Goal: Check status: Check status

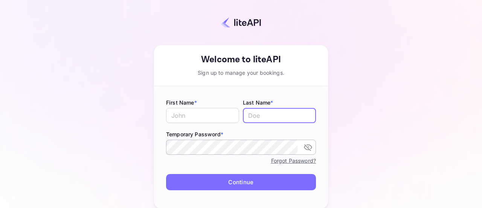
type input "[PERSON_NAME][EMAIL_ADDRESS][DOMAIN_NAME]"
click at [309, 147] on icon "toggle password visibility" at bounding box center [308, 146] width 9 height 9
click at [253, 117] on input "[PERSON_NAME][EMAIL_ADDRESS][DOMAIN_NAME]" at bounding box center [279, 115] width 73 height 15
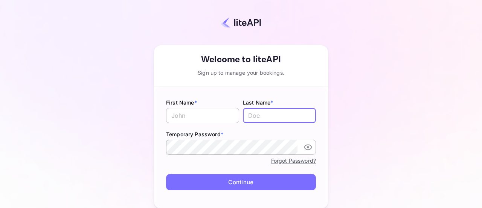
click at [217, 114] on input "text" at bounding box center [202, 115] width 73 height 15
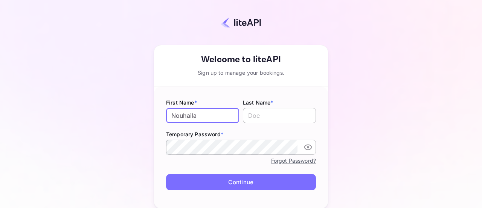
type input "Nouhaila"
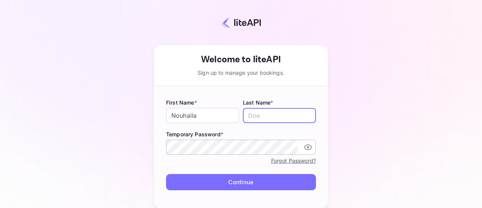
click at [243, 116] on input "text" at bounding box center [279, 115] width 73 height 15
type input "Lachgar"
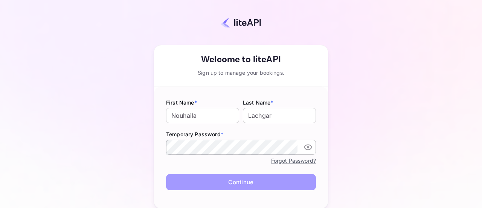
click at [212, 184] on button "Continue" at bounding box center [241, 182] width 150 height 16
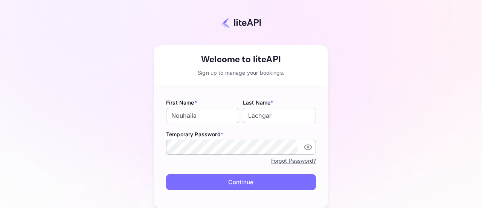
click at [285, 162] on link "Forgot Password?" at bounding box center [293, 160] width 45 height 6
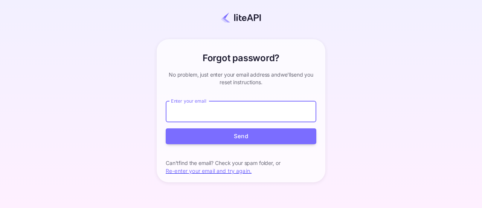
click at [223, 113] on input "Enter your email" at bounding box center [241, 111] width 151 height 21
type input "[PERSON_NAME][EMAIL_ADDRESS][DOMAIN_NAME]"
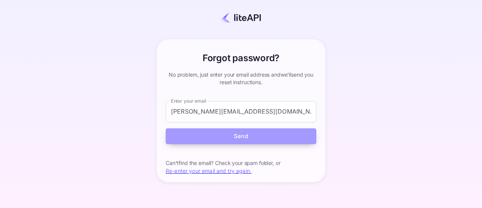
click at [217, 136] on button "Send" at bounding box center [241, 136] width 151 height 16
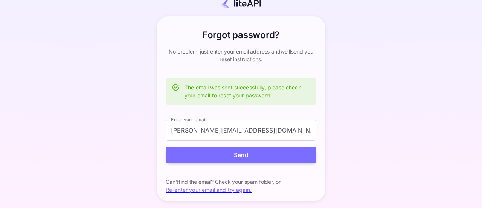
scroll to position [15, 0]
click at [194, 186] on link "Re-enter your email and try again." at bounding box center [209, 189] width 86 height 6
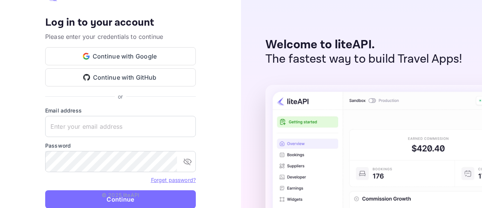
type input "[PERSON_NAME][EMAIL_ADDRESS][DOMAIN_NAME]"
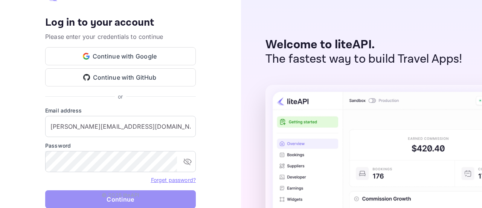
click at [97, 199] on button "Continue" at bounding box center [120, 199] width 151 height 18
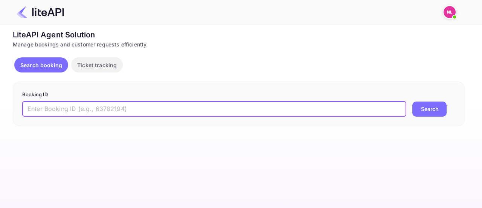
click at [99, 107] on input "text" at bounding box center [214, 108] width 384 height 15
paste input "8692475"
type input "8692475"
click at [413, 101] on button "Search" at bounding box center [430, 108] width 34 height 15
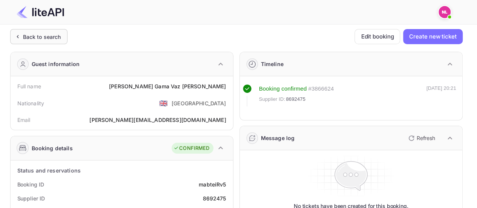
click at [43, 35] on div "Back to search" at bounding box center [42, 37] width 38 height 8
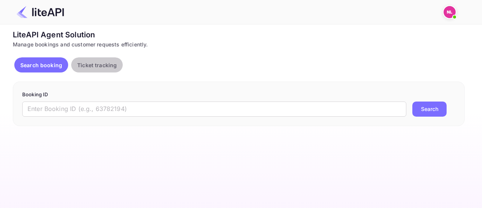
click at [104, 70] on button "Ticket tracking" at bounding box center [97, 64] width 52 height 15
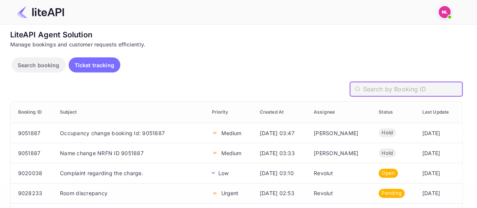
click at [370, 89] on input "text" at bounding box center [411, 88] width 99 height 15
paste input "8692475"
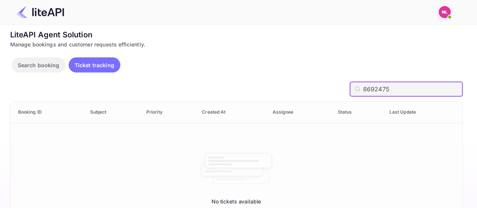
type input "8692475"
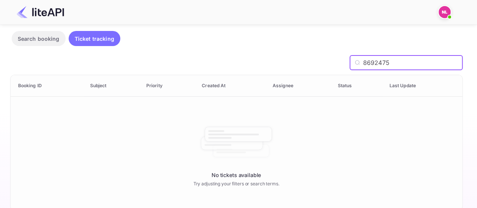
scroll to position [26, 0]
